Goal: Check status

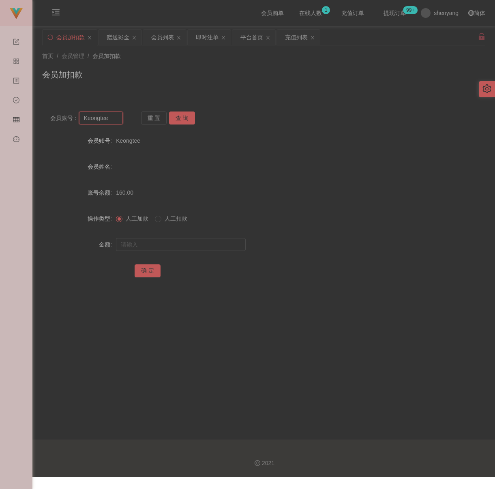
click at [117, 120] on input "Keongtee" at bounding box center [101, 118] width 44 height 13
paste input "ArhYin"
type input "ArhYin"
click at [193, 115] on button "查 询" at bounding box center [182, 118] width 26 height 13
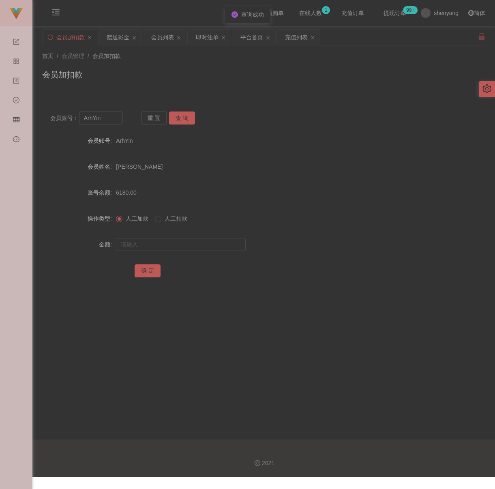
click at [179, 253] on div at bounding box center [245, 244] width 259 height 16
click at [185, 250] on input "text" at bounding box center [181, 244] width 130 height 13
click at [214, 251] on input "text" at bounding box center [181, 244] width 130 height 13
paste input "8000"
type input "8000"
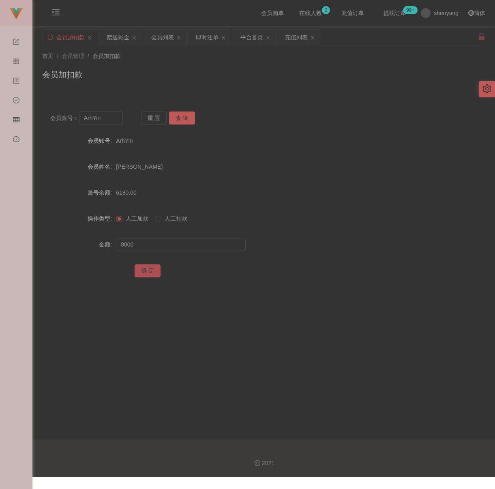
click at [152, 274] on button "确 定" at bounding box center [148, 270] width 26 height 13
